Goal: Task Accomplishment & Management: Use online tool/utility

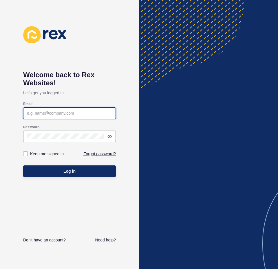
click at [57, 110] on input "Email" at bounding box center [69, 113] width 85 height 6
type input "[PERSON_NAME][EMAIL_ADDRESS][DOMAIN_NAME]"
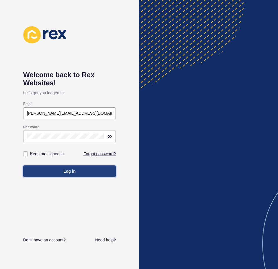
click at [35, 176] on button "Log in" at bounding box center [69, 171] width 93 height 12
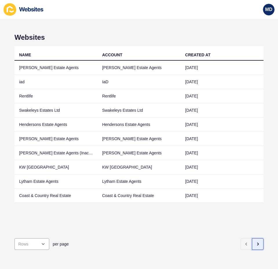
click at [256, 242] on icon "button" at bounding box center [258, 244] width 5 height 5
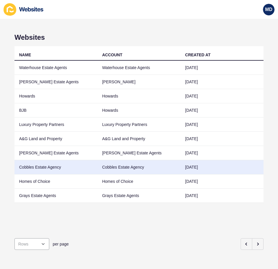
click at [41, 169] on td "Cobbles Estate Agency" at bounding box center [56, 167] width 83 height 14
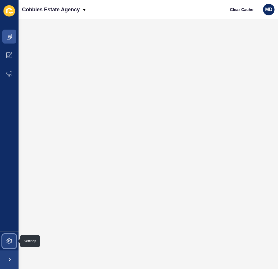
click at [6, 243] on span at bounding box center [9, 241] width 19 height 19
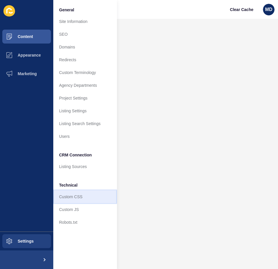
click at [74, 198] on link "Custom CSS" at bounding box center [85, 196] width 64 height 13
